Goal: Task Accomplishment & Management: Use online tool/utility

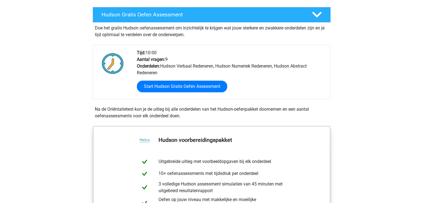
scroll to position [83, 0]
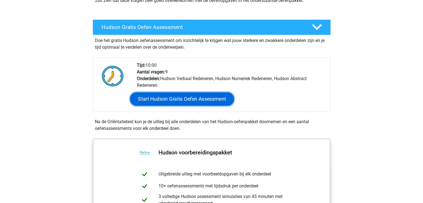
click at [175, 99] on link "Start Hudson Gratis Oefen Assessment" at bounding box center [182, 98] width 104 height 13
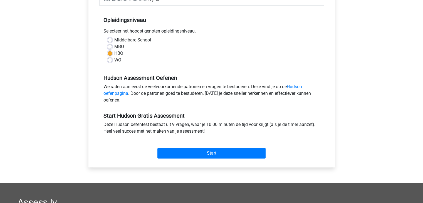
scroll to position [111, 0]
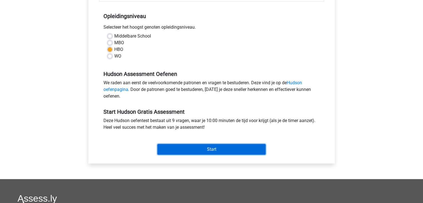
click at [219, 149] on input "Start" at bounding box center [211, 149] width 108 height 11
